Goal: Task Accomplishment & Management: Complete application form

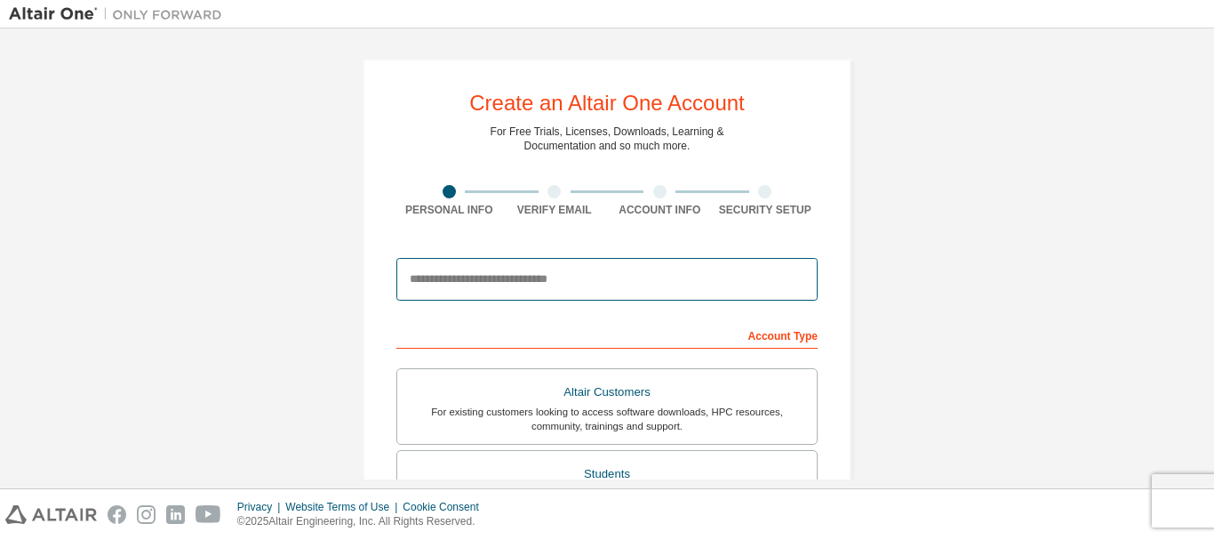
click at [441, 283] on input "email" at bounding box center [607, 279] width 421 height 43
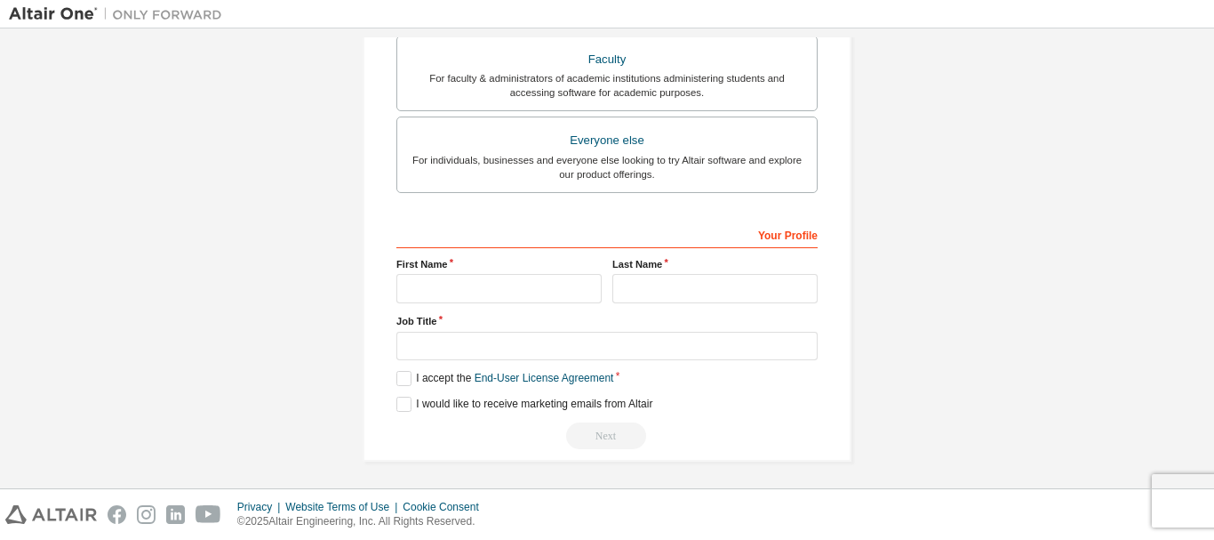
scroll to position [500, 0]
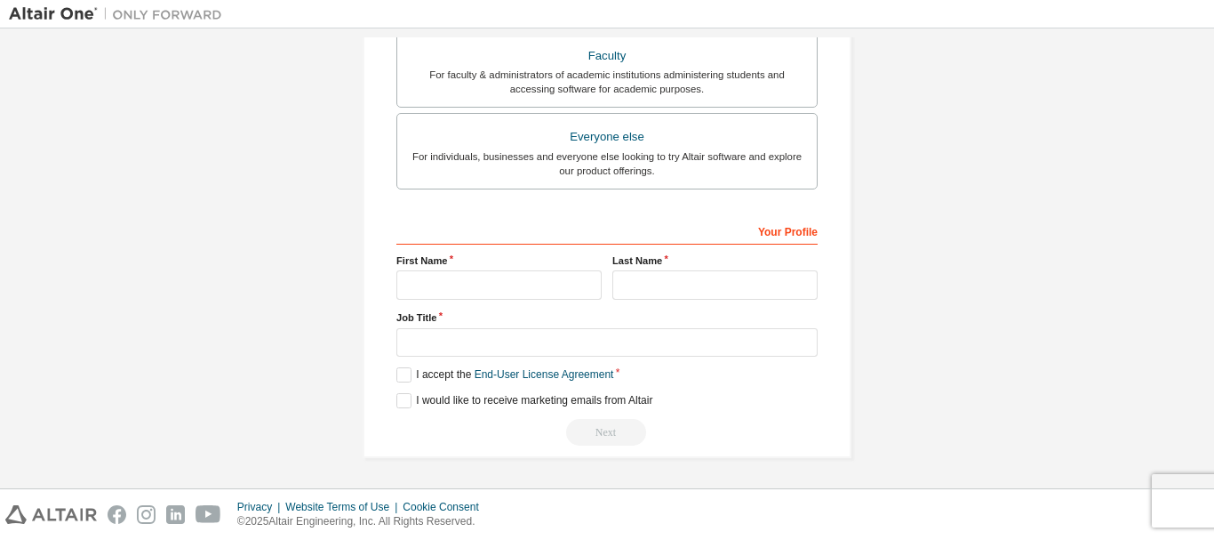
type input "**********"
click at [500, 276] on input "text" at bounding box center [499, 284] width 205 height 29
type input "**********"
click at [686, 288] on input "text" at bounding box center [715, 284] width 205 height 29
type input "*"
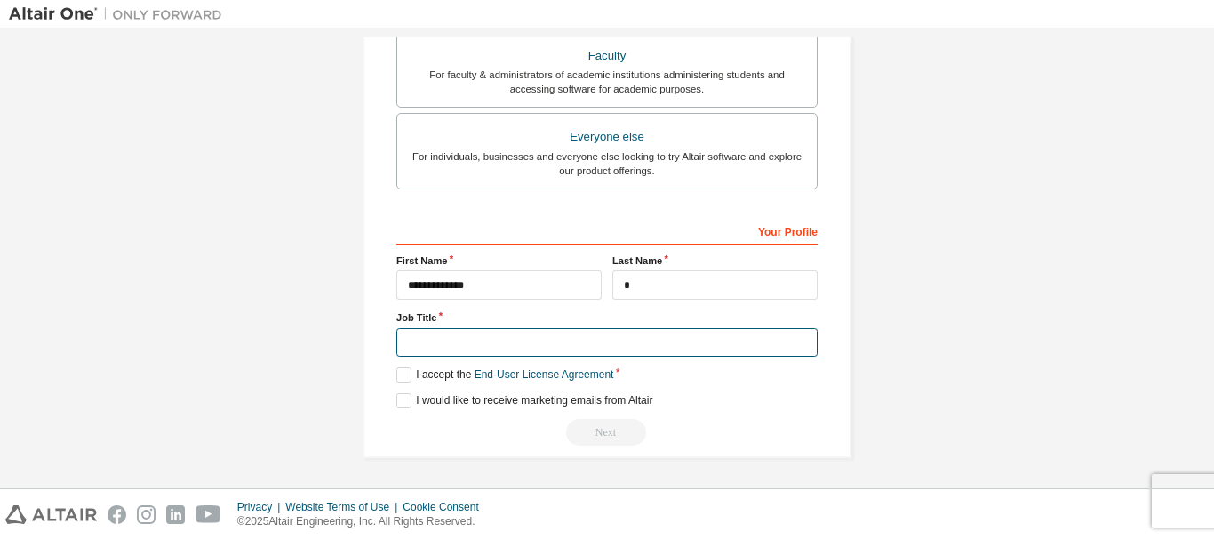
click at [505, 349] on input "text" at bounding box center [607, 342] width 421 height 29
type input "*******"
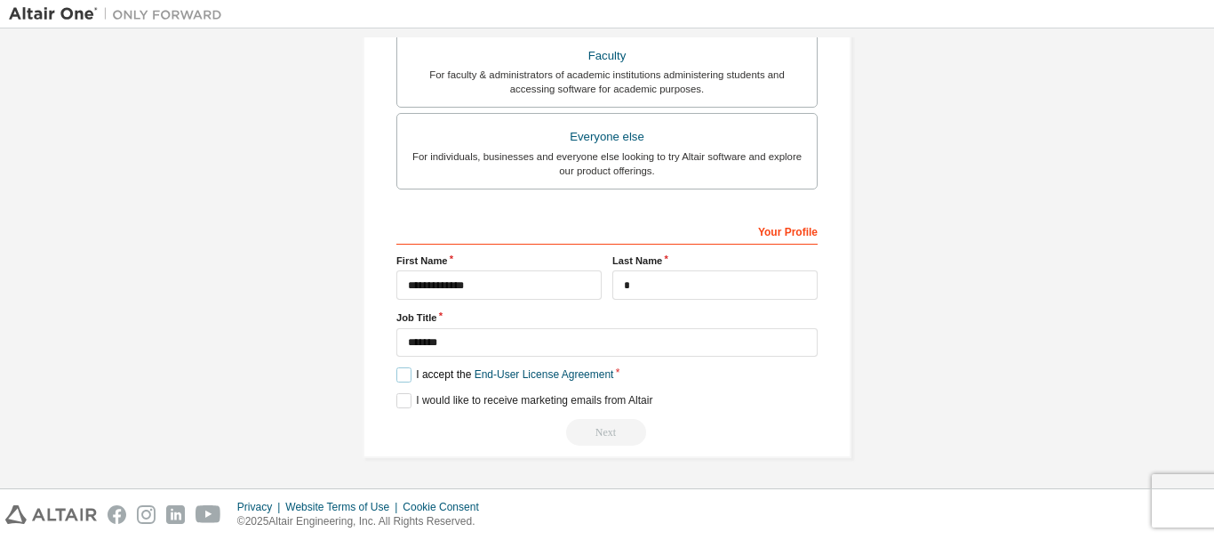
click at [397, 378] on label "I accept the End-User License Agreement" at bounding box center [505, 374] width 217 height 15
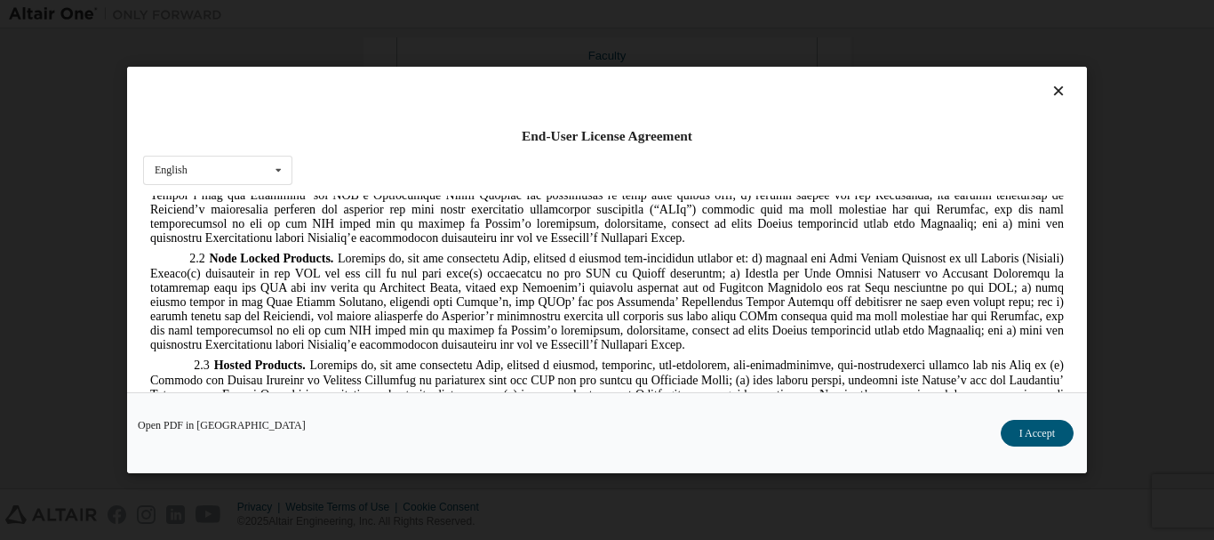
scroll to position [1376, 0]
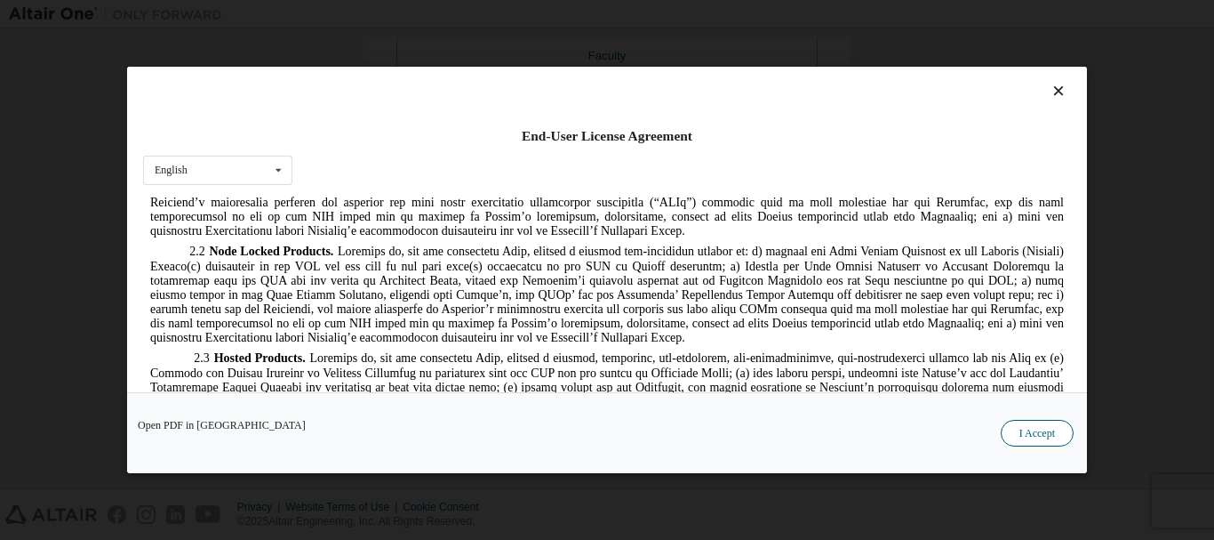
click at [1038, 438] on button "I Accept" at bounding box center [1037, 433] width 73 height 27
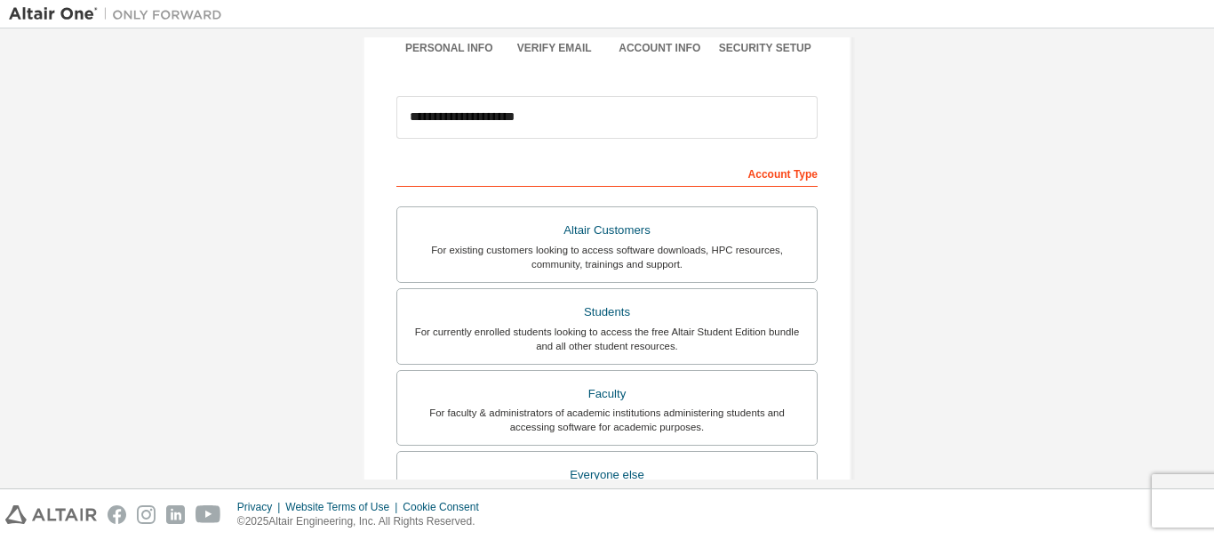
scroll to position [500, 0]
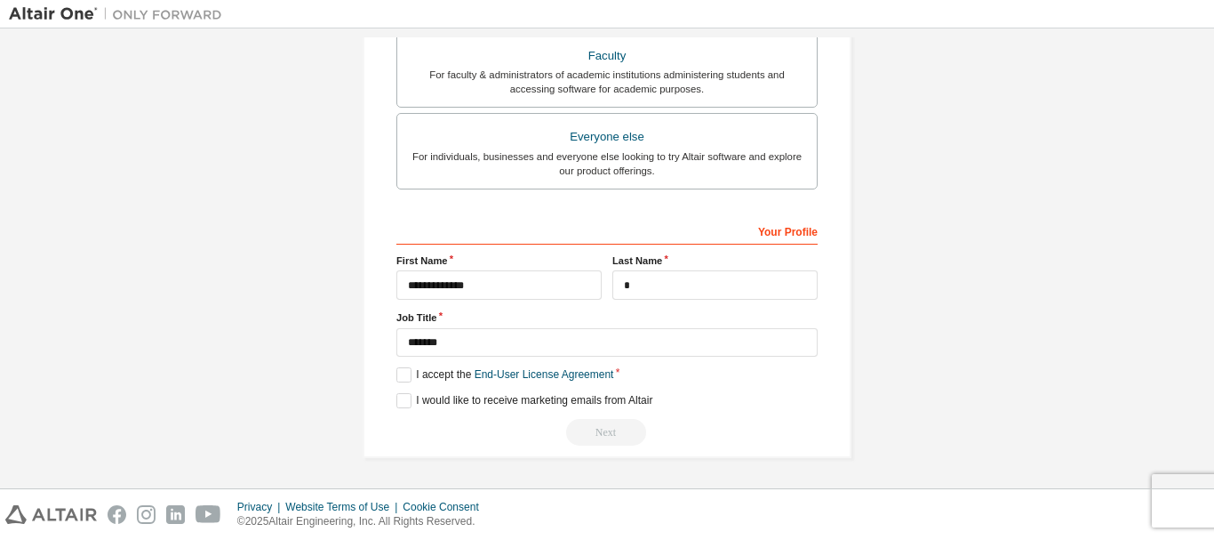
click at [595, 435] on div "Next" at bounding box center [607, 432] width 421 height 27
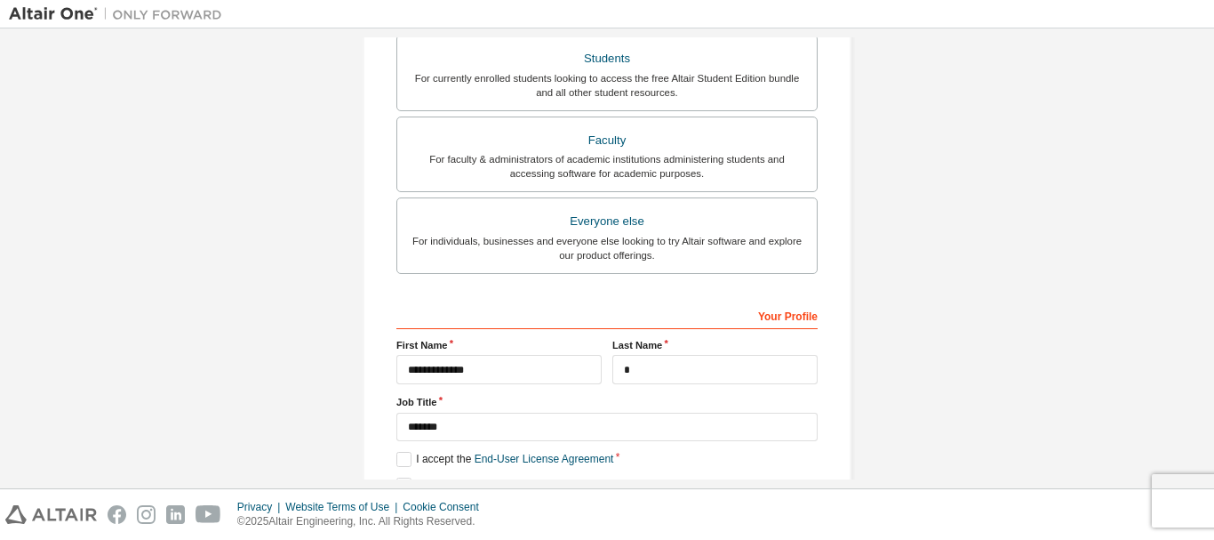
scroll to position [313, 0]
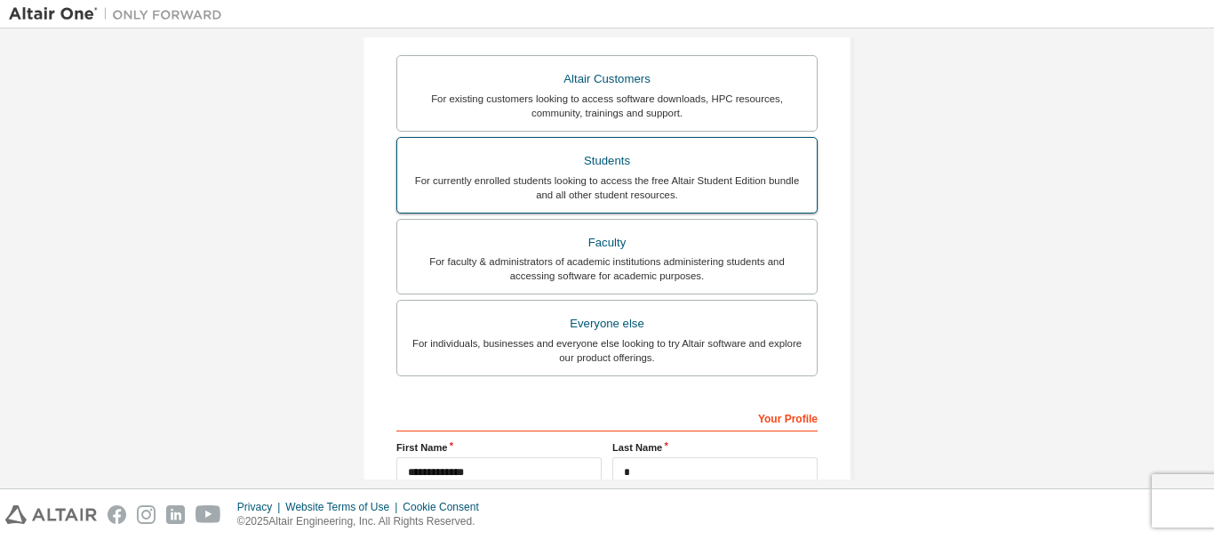
click at [622, 190] on div "For currently enrolled students looking to access the free Altair Student Editi…" at bounding box center [607, 187] width 398 height 28
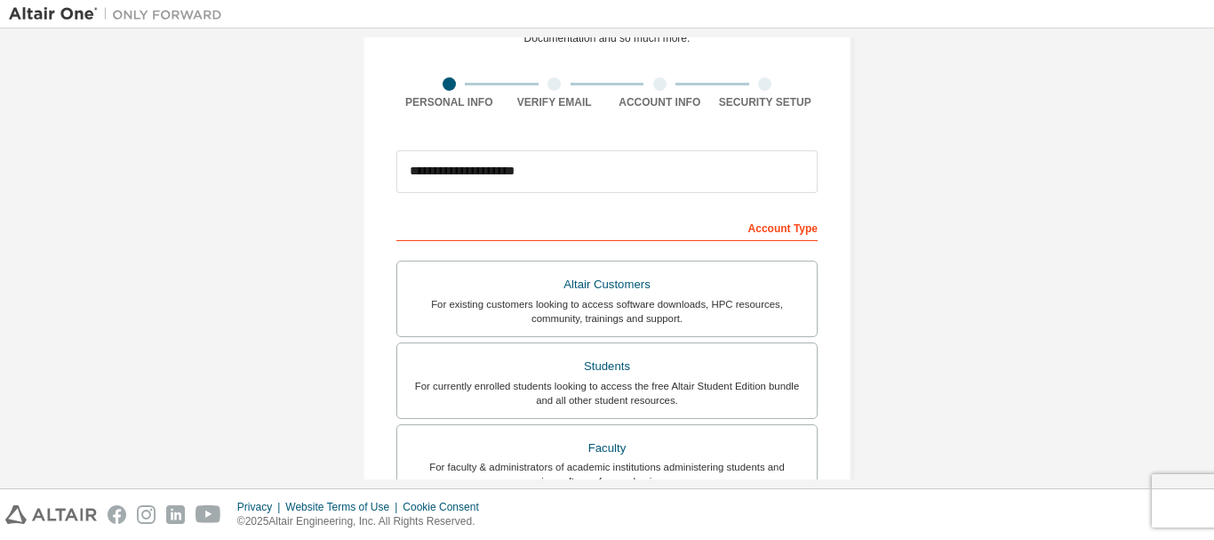
scroll to position [500, 0]
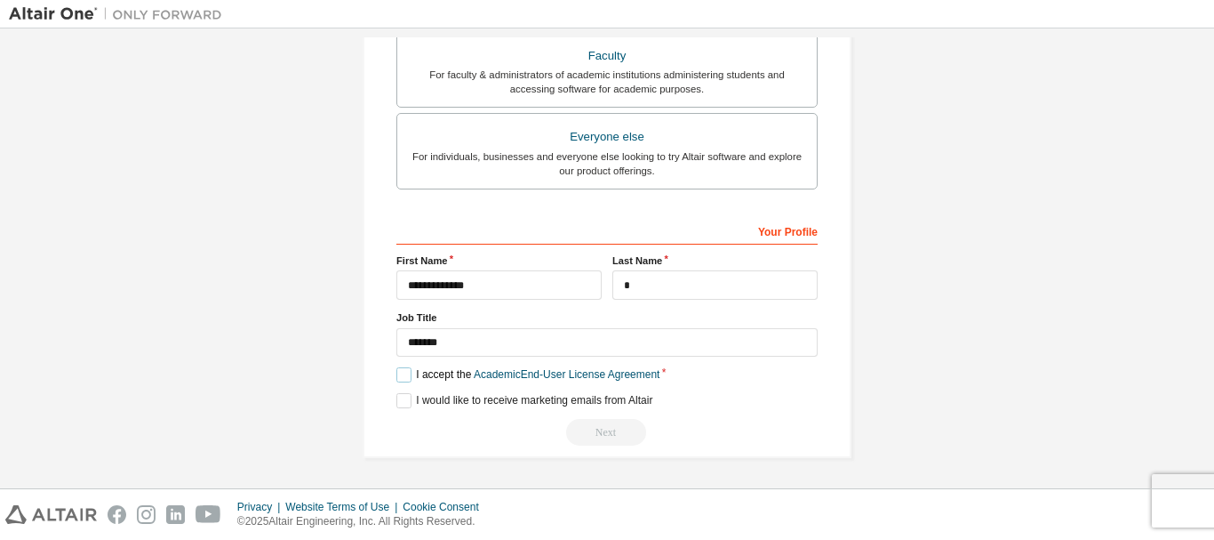
click at [406, 370] on label "I accept the Academic End-User License Agreement" at bounding box center [528, 374] width 263 height 15
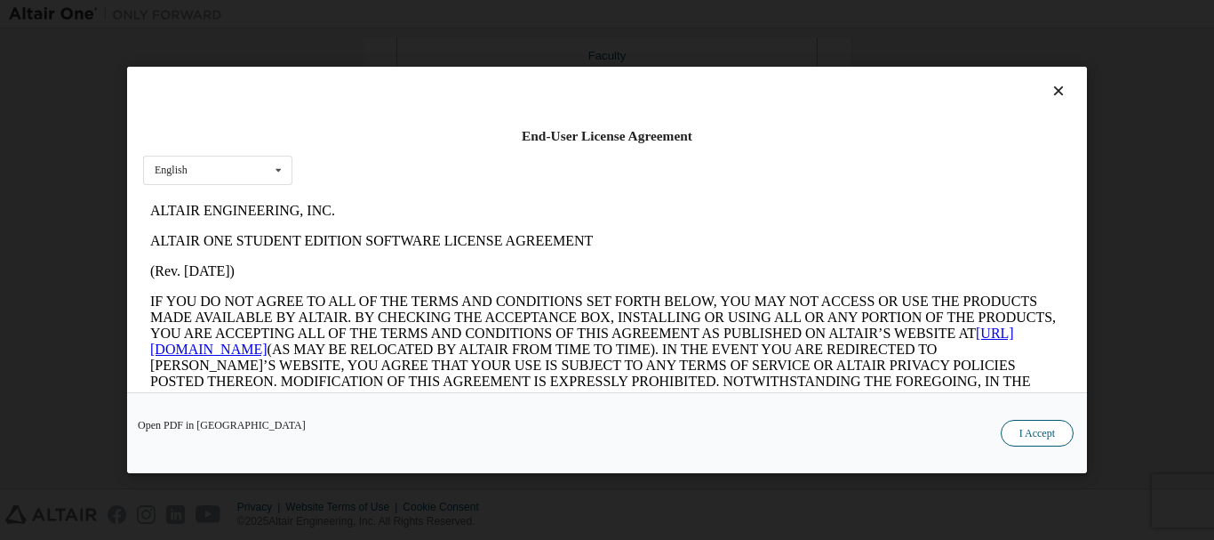
scroll to position [0, 0]
click at [1037, 421] on button "I Accept" at bounding box center [1037, 433] width 73 height 27
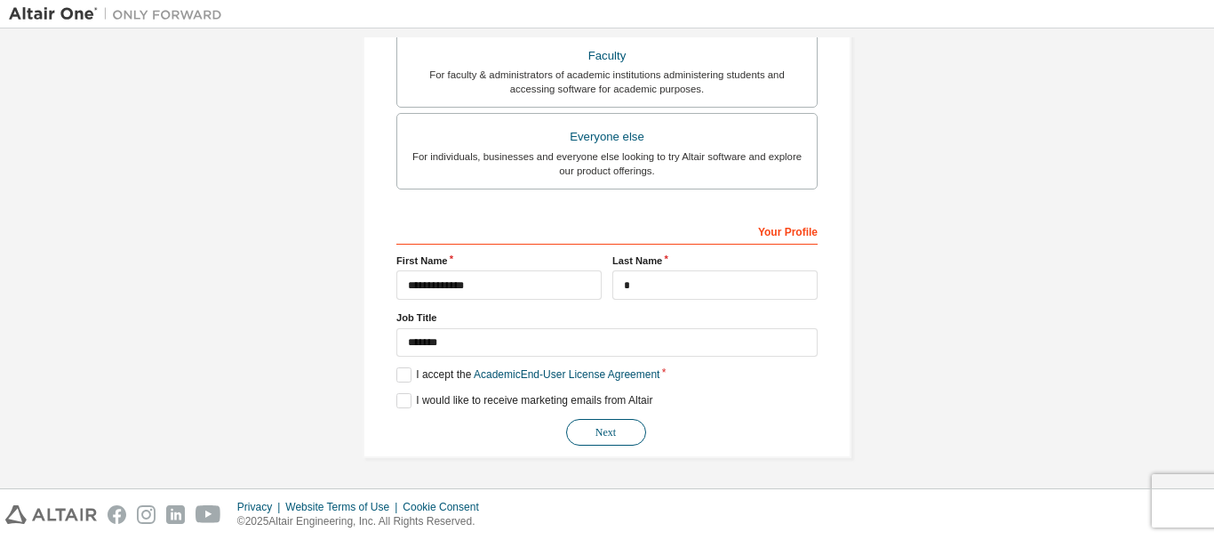
click at [587, 437] on button "Next" at bounding box center [606, 432] width 80 height 27
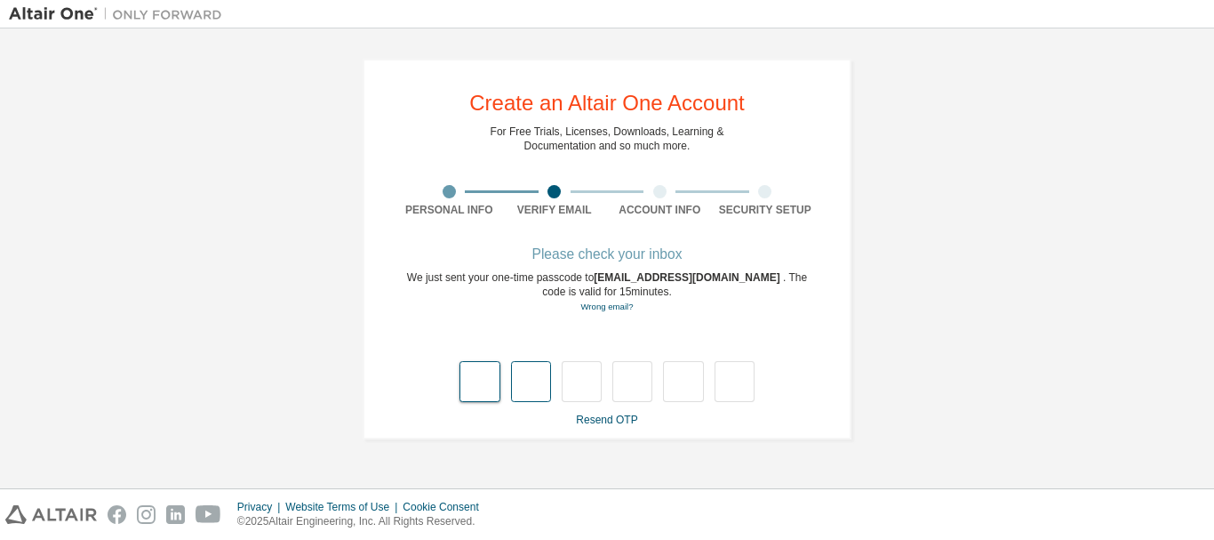
type input "*"
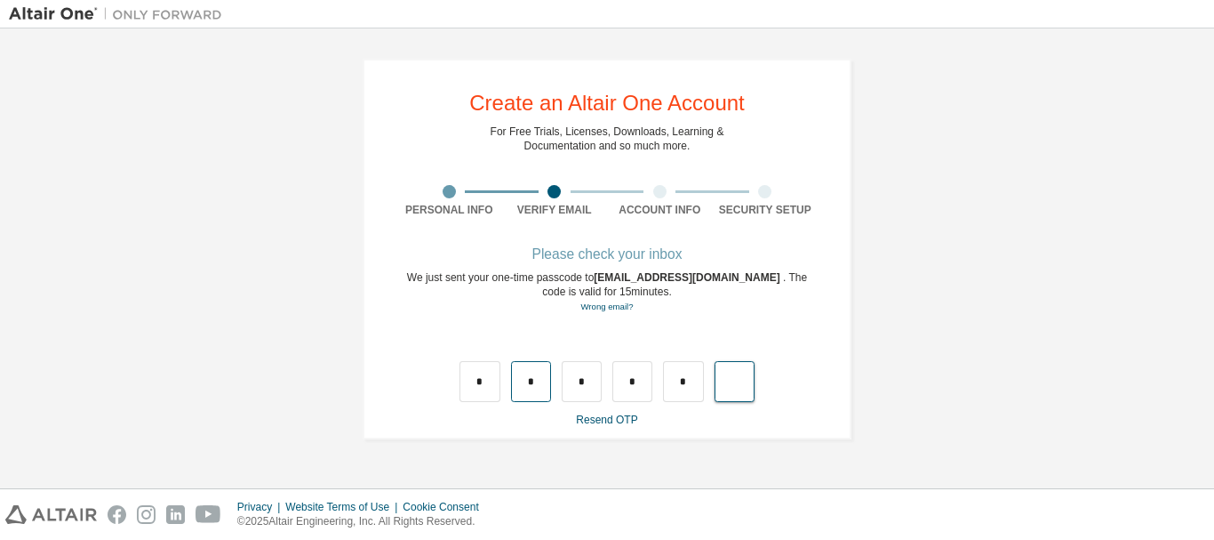
type input "*"
